Goal: Task Accomplishment & Management: Use online tool/utility

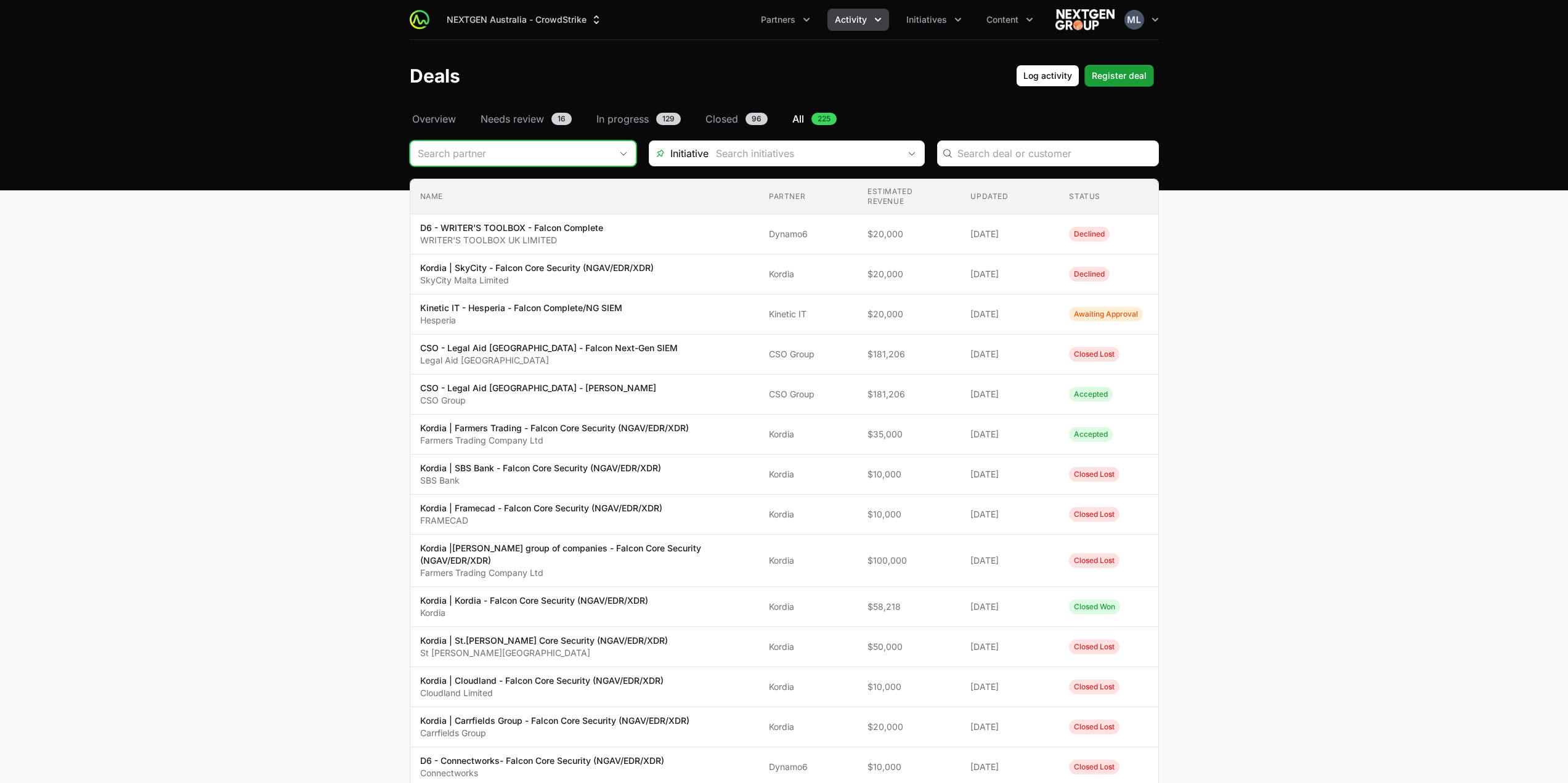
click at [576, 153] on input "Deals Filters" at bounding box center [511, 153] width 201 height 25
click at [581, 147] on input "Deals Filters" at bounding box center [511, 153] width 201 height 25
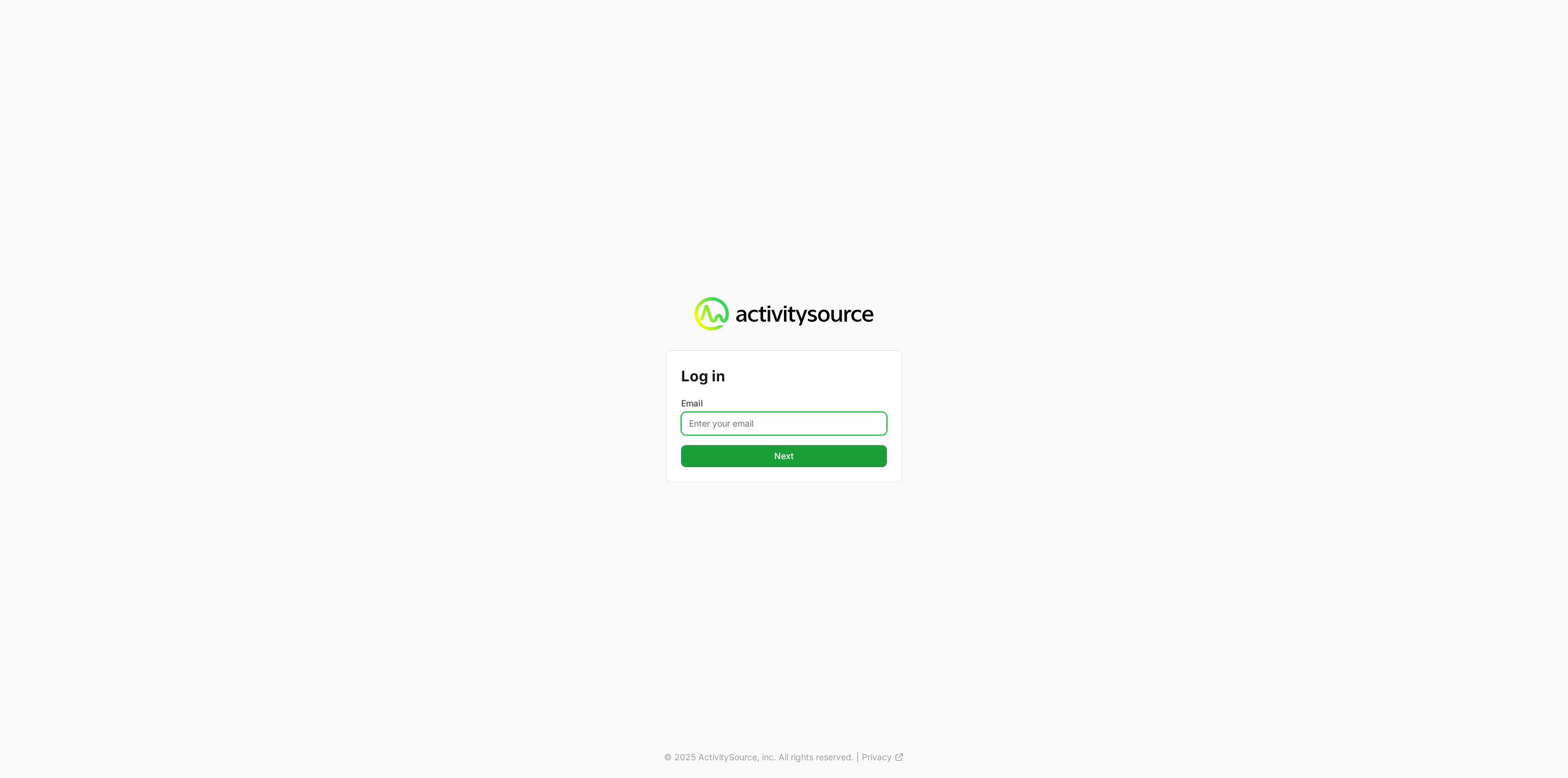
drag, startPoint x: 718, startPoint y: 423, endPoint x: 728, endPoint y: 437, distance: 17.2
click at [718, 423] on input "Email" at bounding box center [784, 423] width 206 height 23
type input "Mustafa.larki@nextgen.group"
click at [762, 461] on span "Next" at bounding box center [784, 456] width 191 height 14
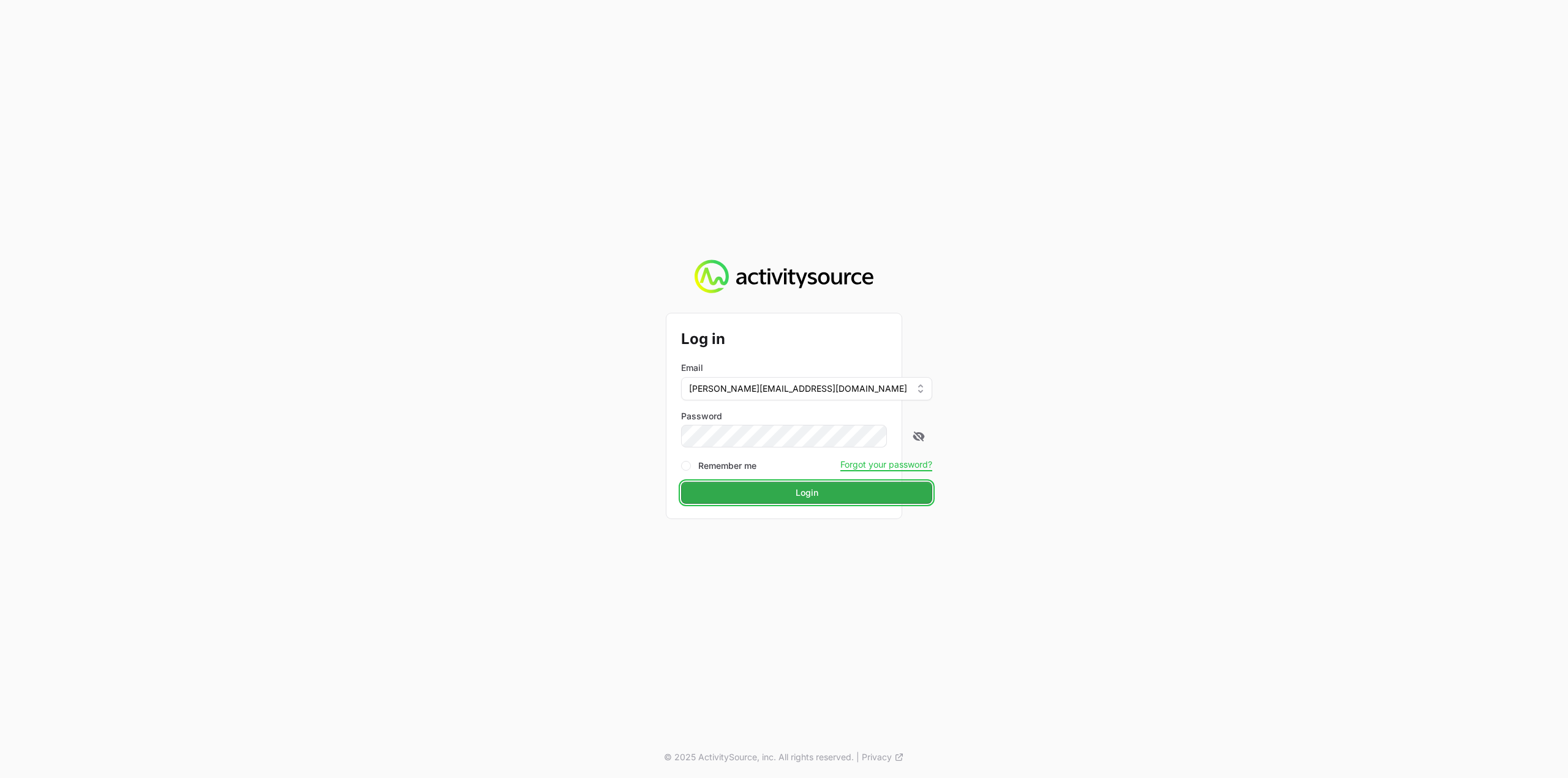
click at [795, 495] on span "Login" at bounding box center [806, 492] width 236 height 14
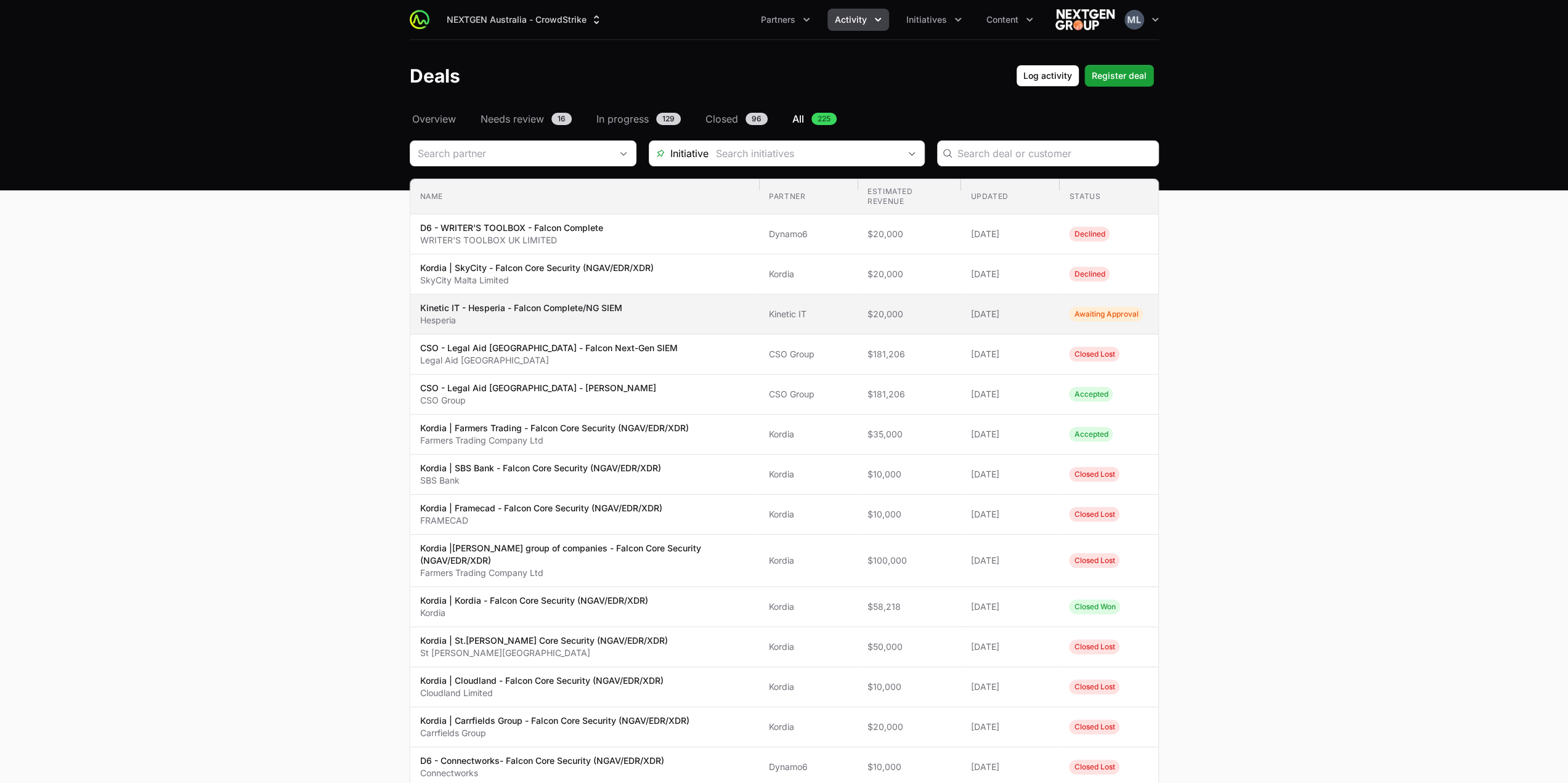
click at [611, 318] on p "Hesperia" at bounding box center [521, 320] width 202 height 12
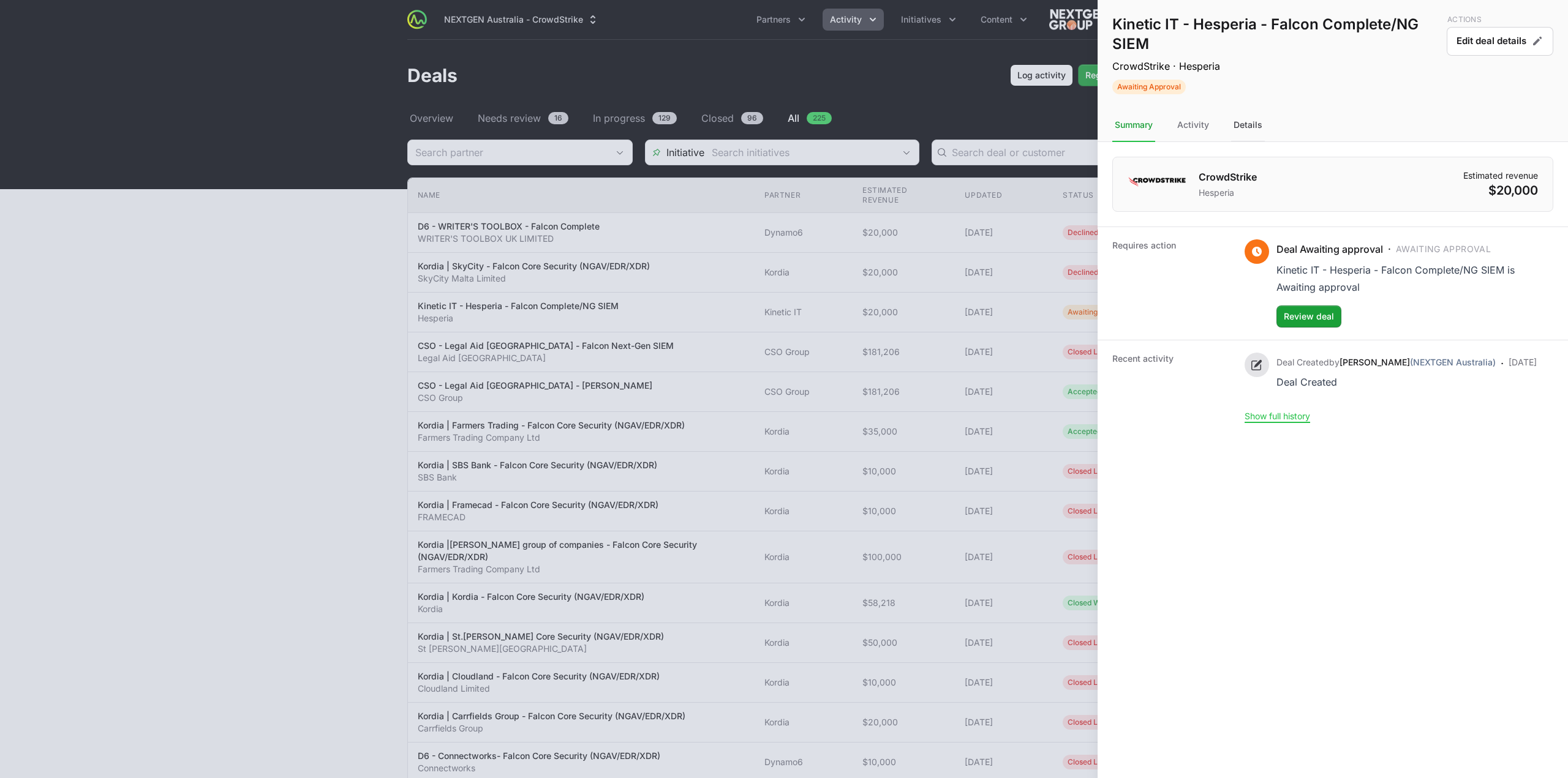
click at [1240, 129] on div "Details" at bounding box center [1248, 126] width 34 height 33
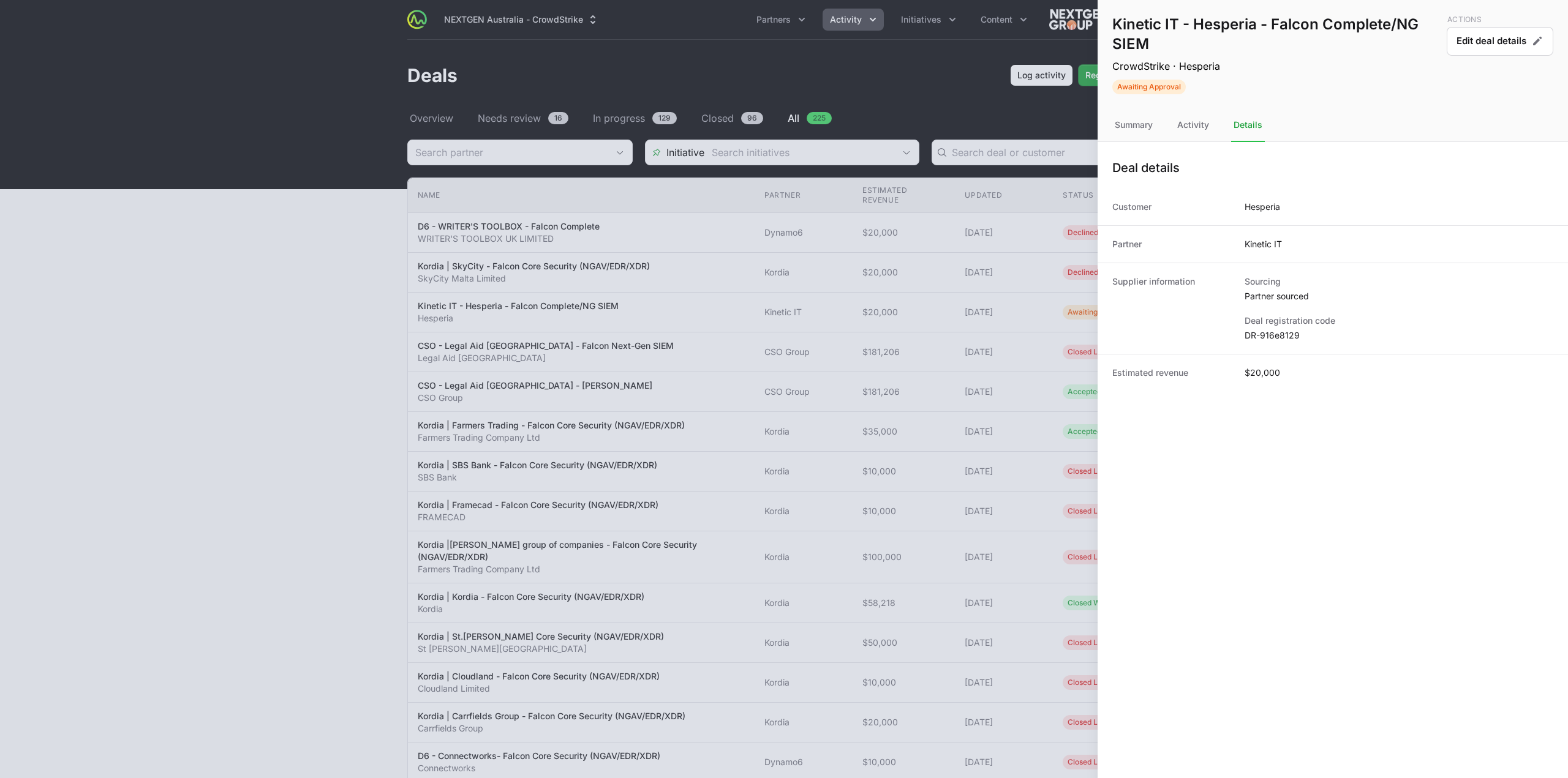
click at [1281, 339] on dd "DR-916e8129" at bounding box center [1399, 335] width 309 height 12
copy dl "DR-916e8129"
